Goal: Navigation & Orientation: Understand site structure

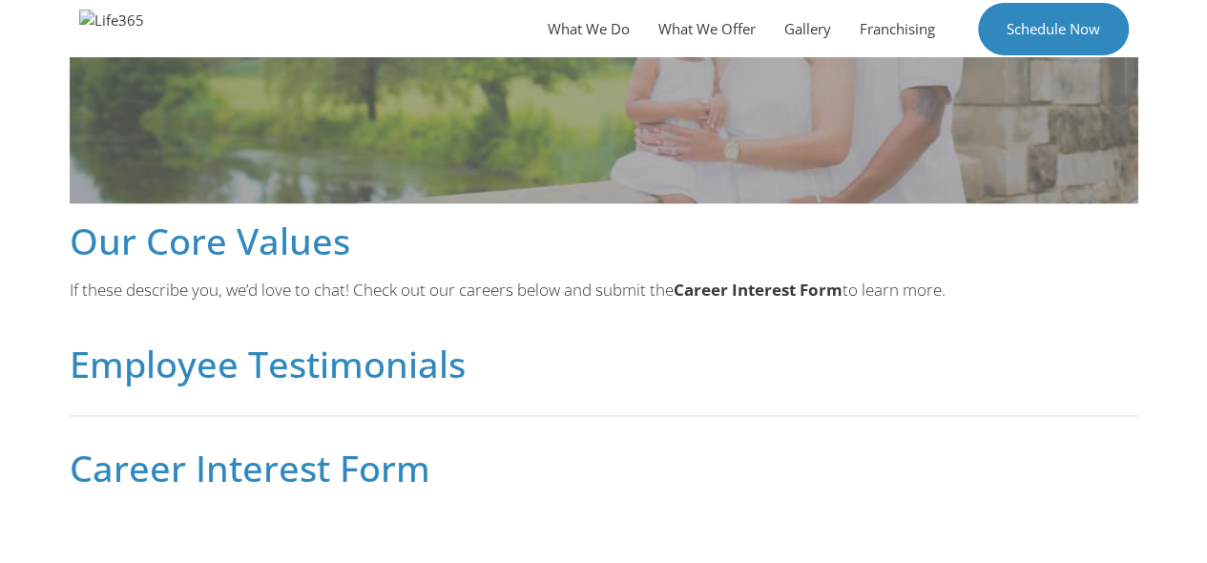
scroll to position [1118, 0]
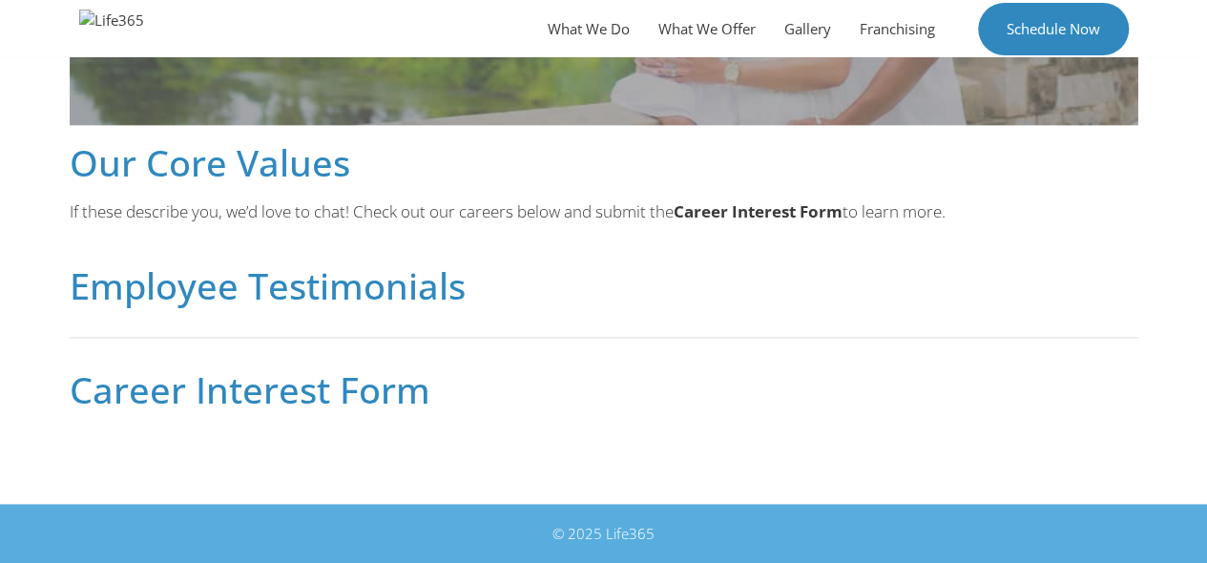
click at [355, 406] on h2 "Career Interest Form" at bounding box center [604, 389] width 1069 height 36
click at [579, 30] on link "What We Do" at bounding box center [588, 28] width 111 height 57
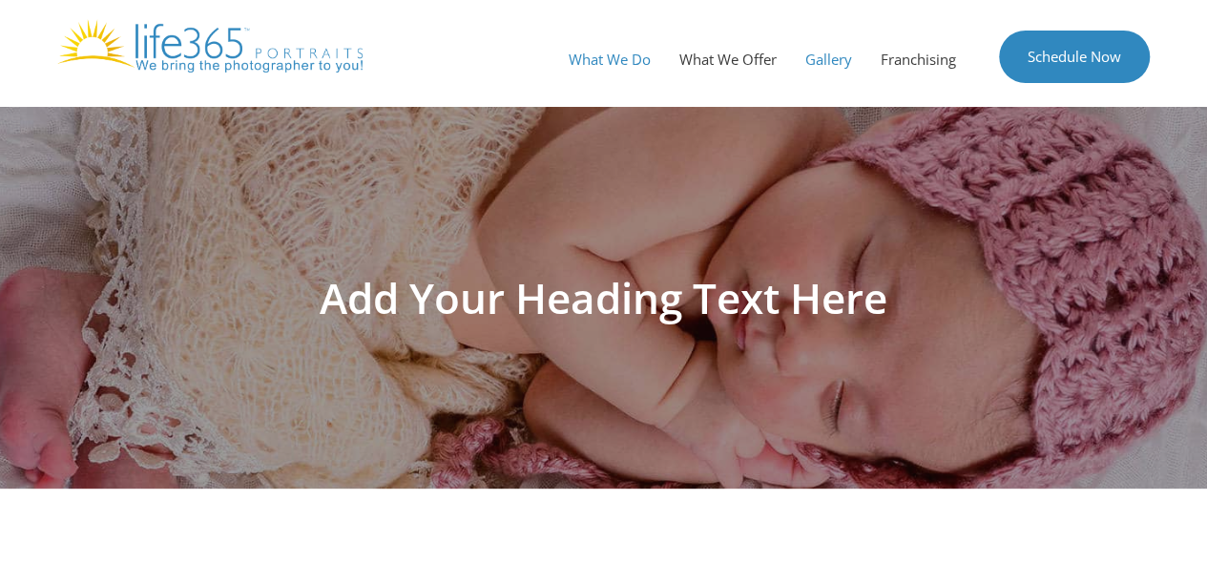
click at [842, 59] on link "Gallery" at bounding box center [828, 59] width 75 height 57
click at [934, 58] on link "Franchising" at bounding box center [918, 59] width 104 height 57
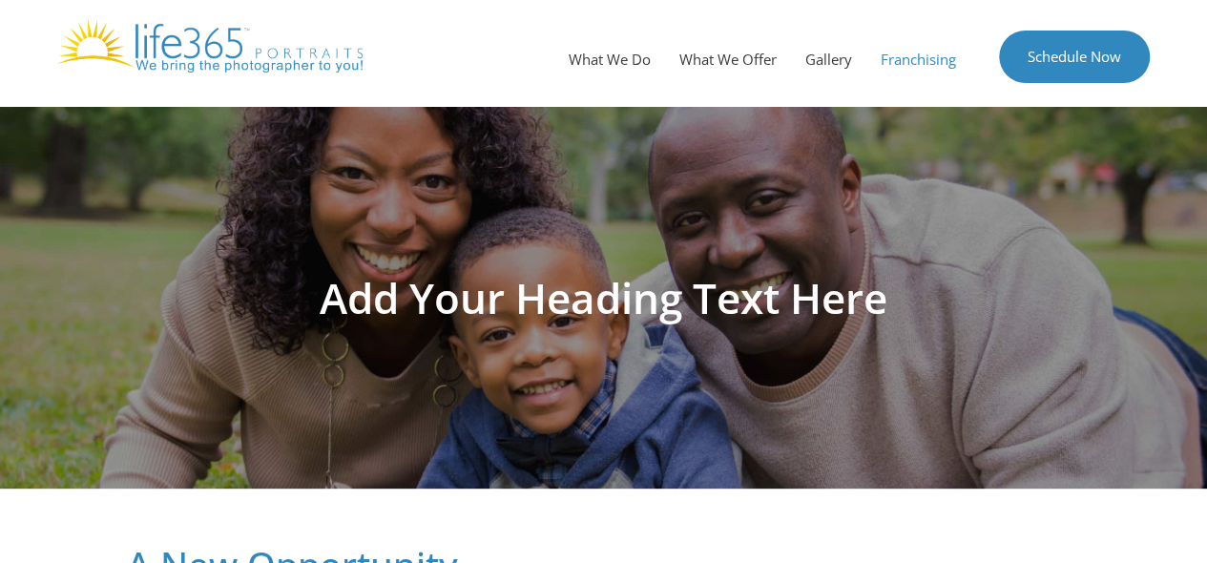
click at [931, 62] on link "Franchising" at bounding box center [918, 59] width 104 height 57
click at [229, 51] on img at bounding box center [209, 45] width 305 height 53
